Goal: Find specific page/section: Find specific page/section

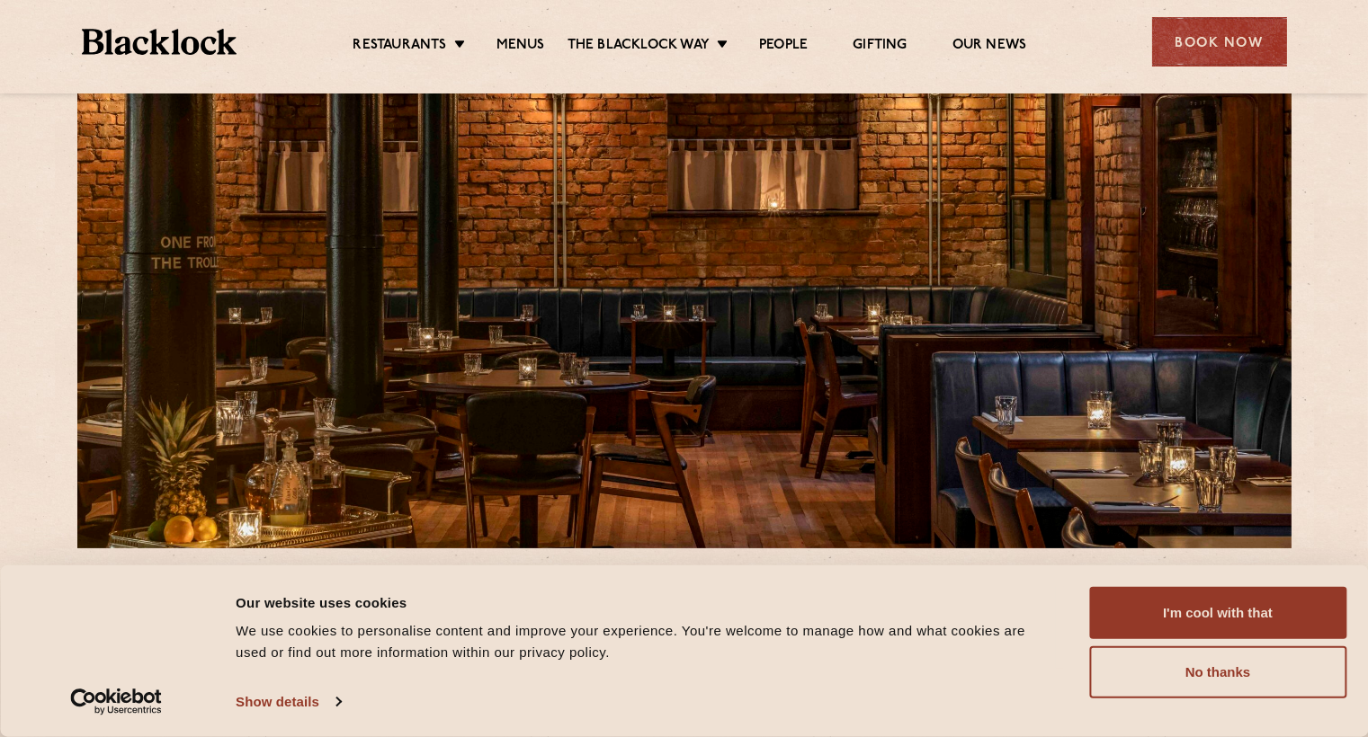
scroll to position [126, 0]
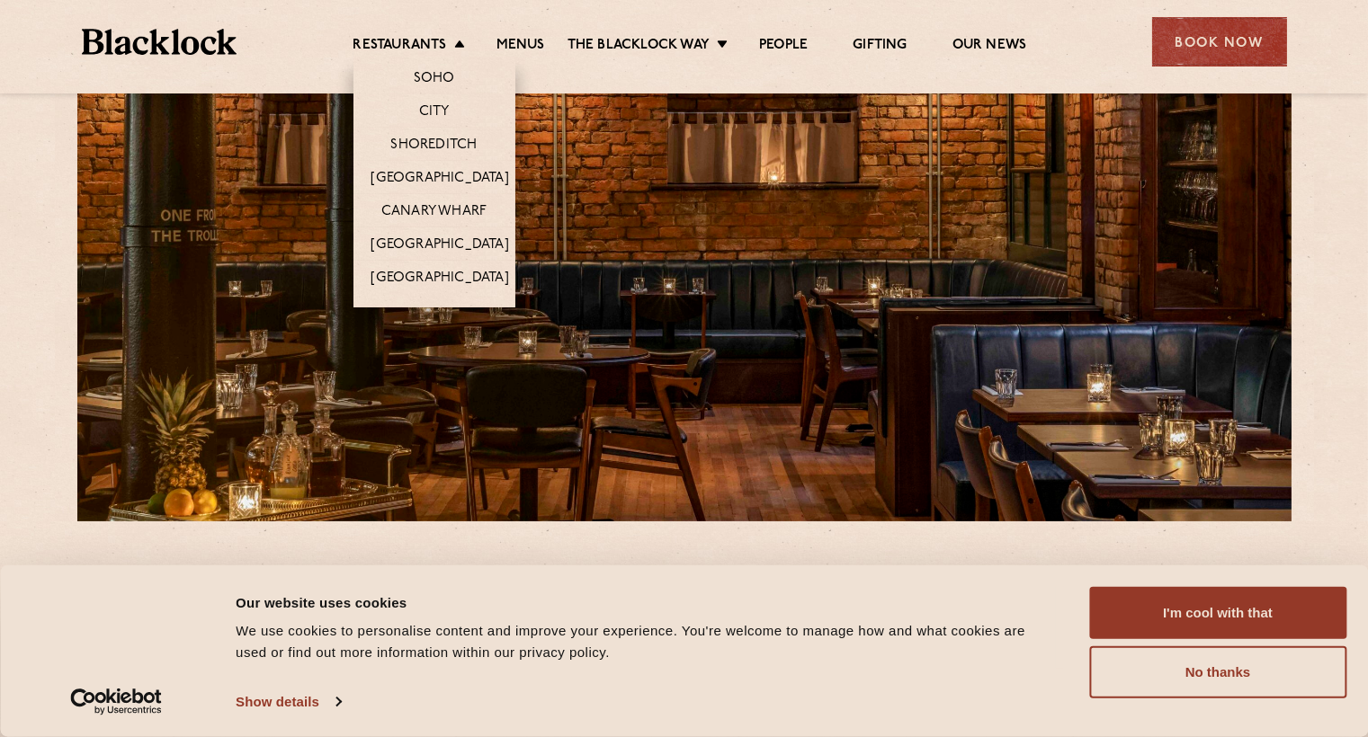
click at [449, 42] on li "Restaurants [GEOGRAPHIC_DATA] [GEOGRAPHIC_DATA] [GEOGRAPHIC_DATA] [GEOGRAPHIC_D…" at bounding box center [413, 47] width 120 height 20
click at [439, 256] on link "[GEOGRAPHIC_DATA]" at bounding box center [440, 246] width 138 height 20
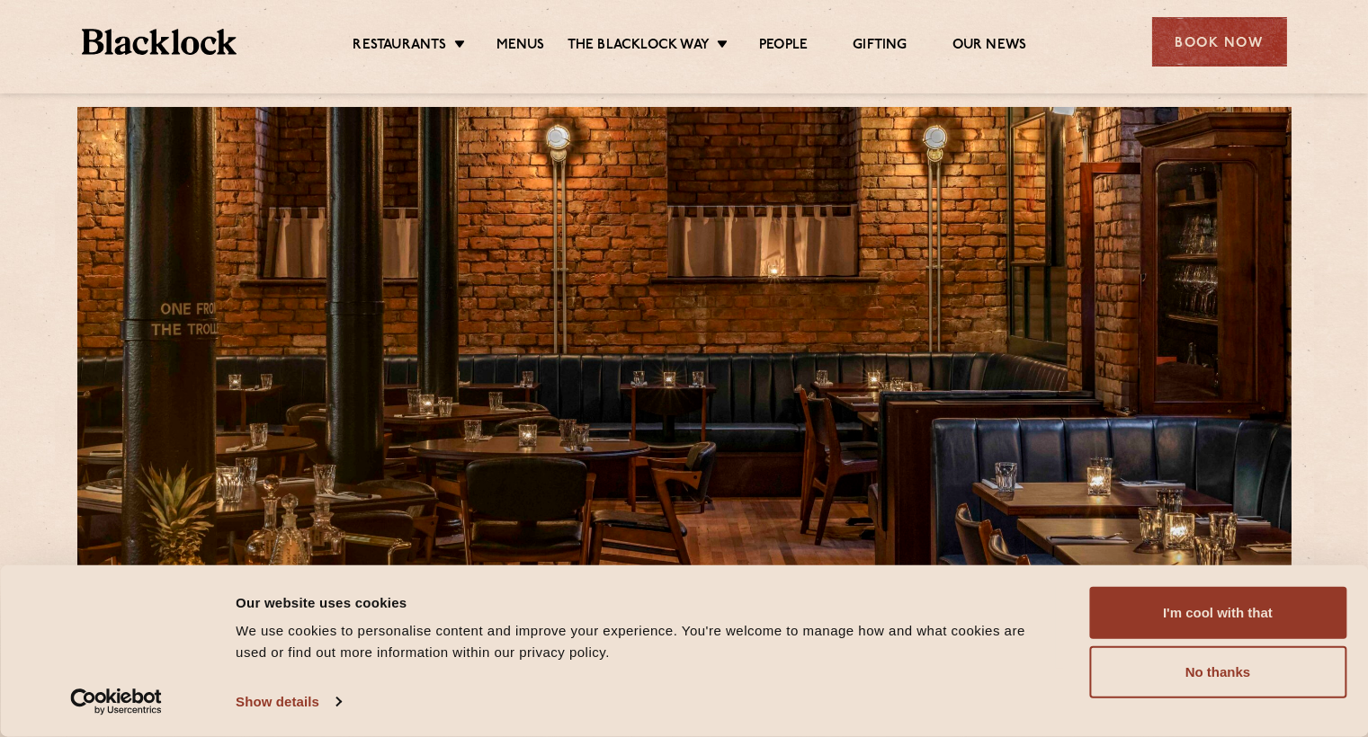
scroll to position [37, 0]
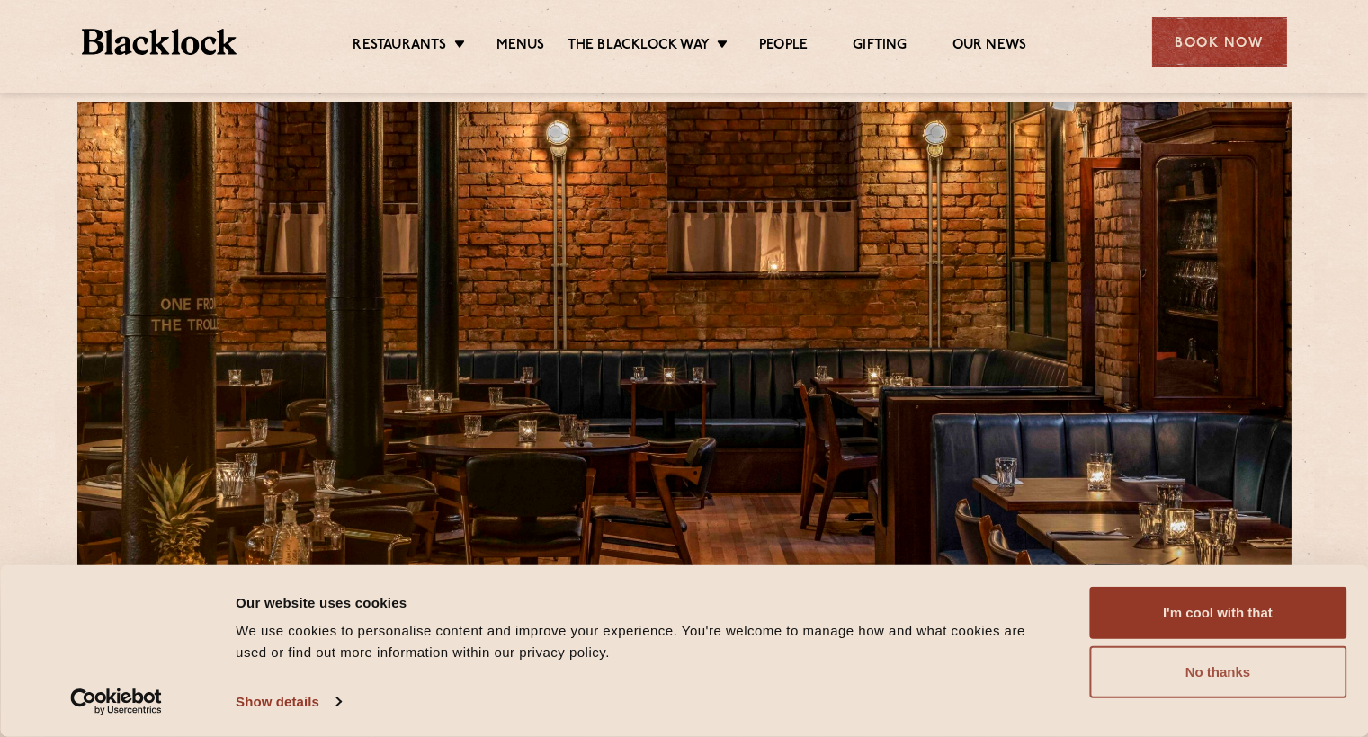
click at [1142, 682] on button "No thanks" at bounding box center [1217, 673] width 257 height 52
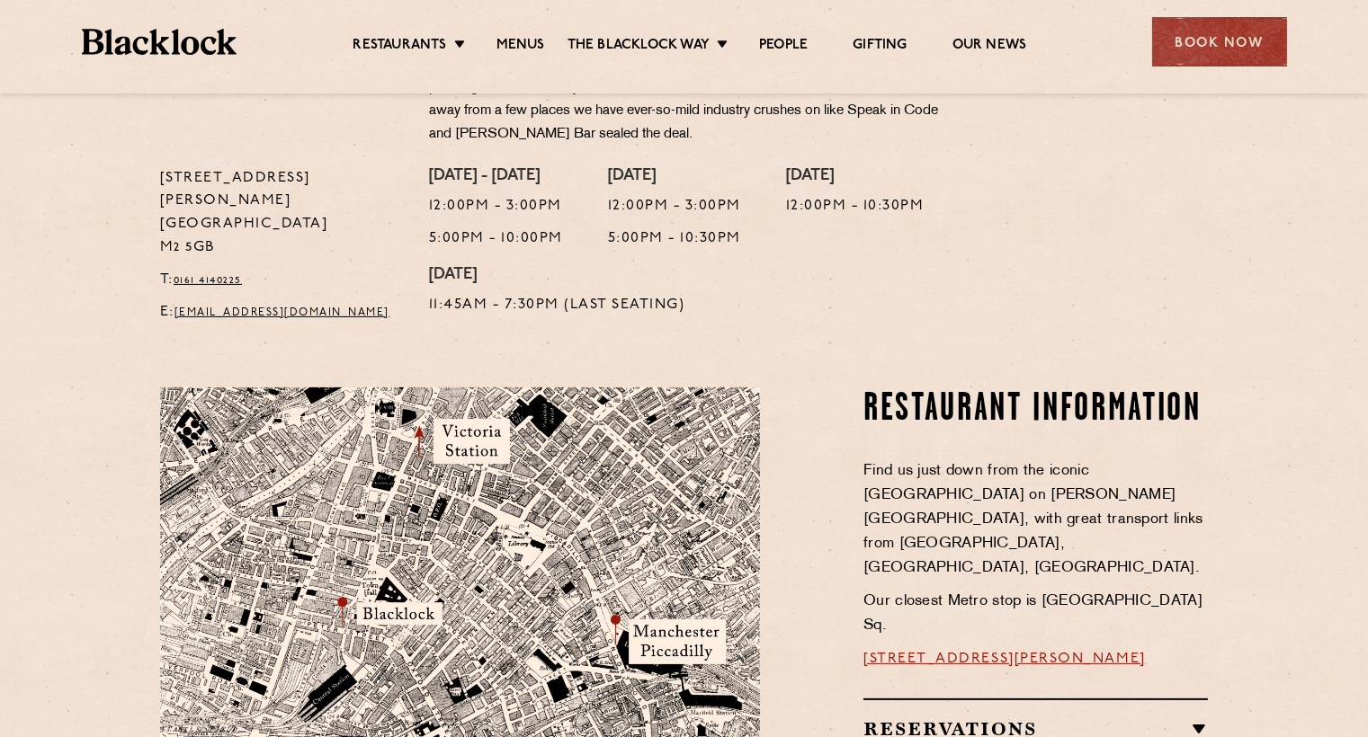
scroll to position [0, 0]
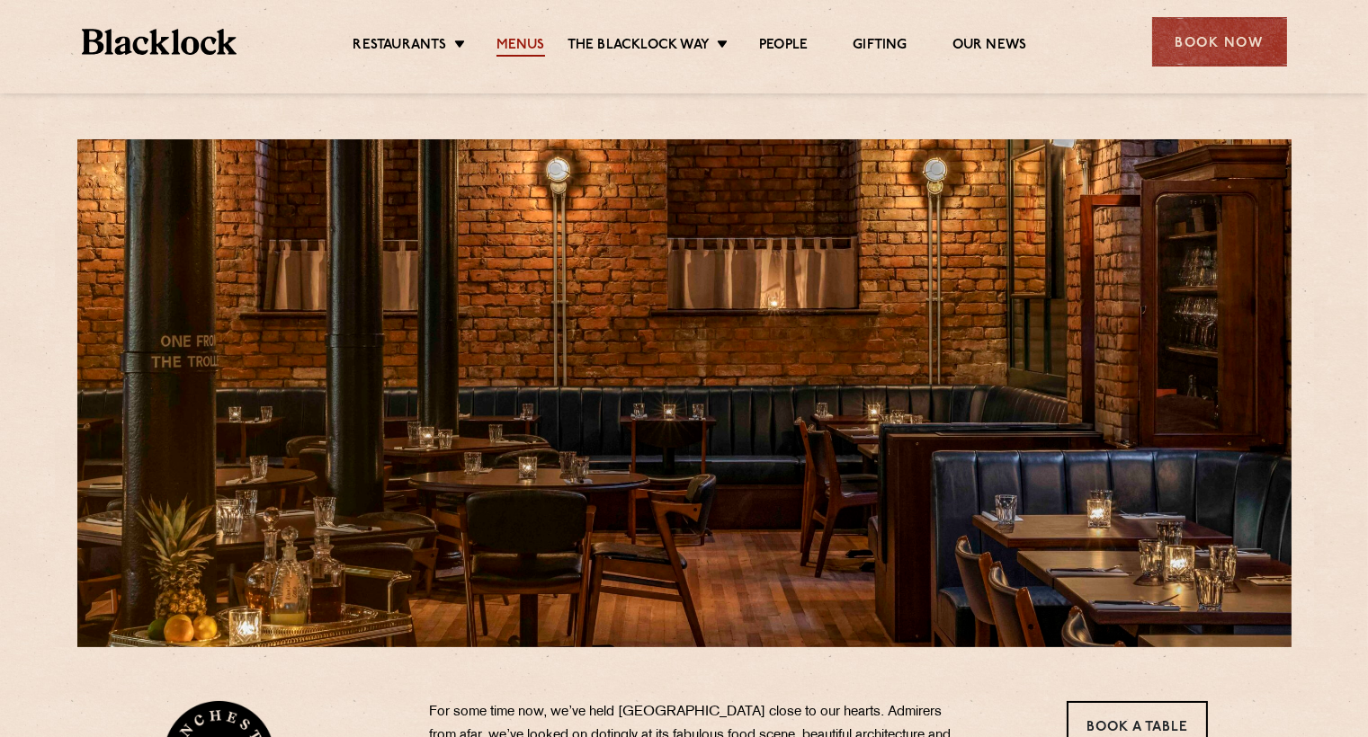
click at [517, 43] on link "Menus" at bounding box center [520, 47] width 49 height 20
